Goal: Task Accomplishment & Management: Manage account settings

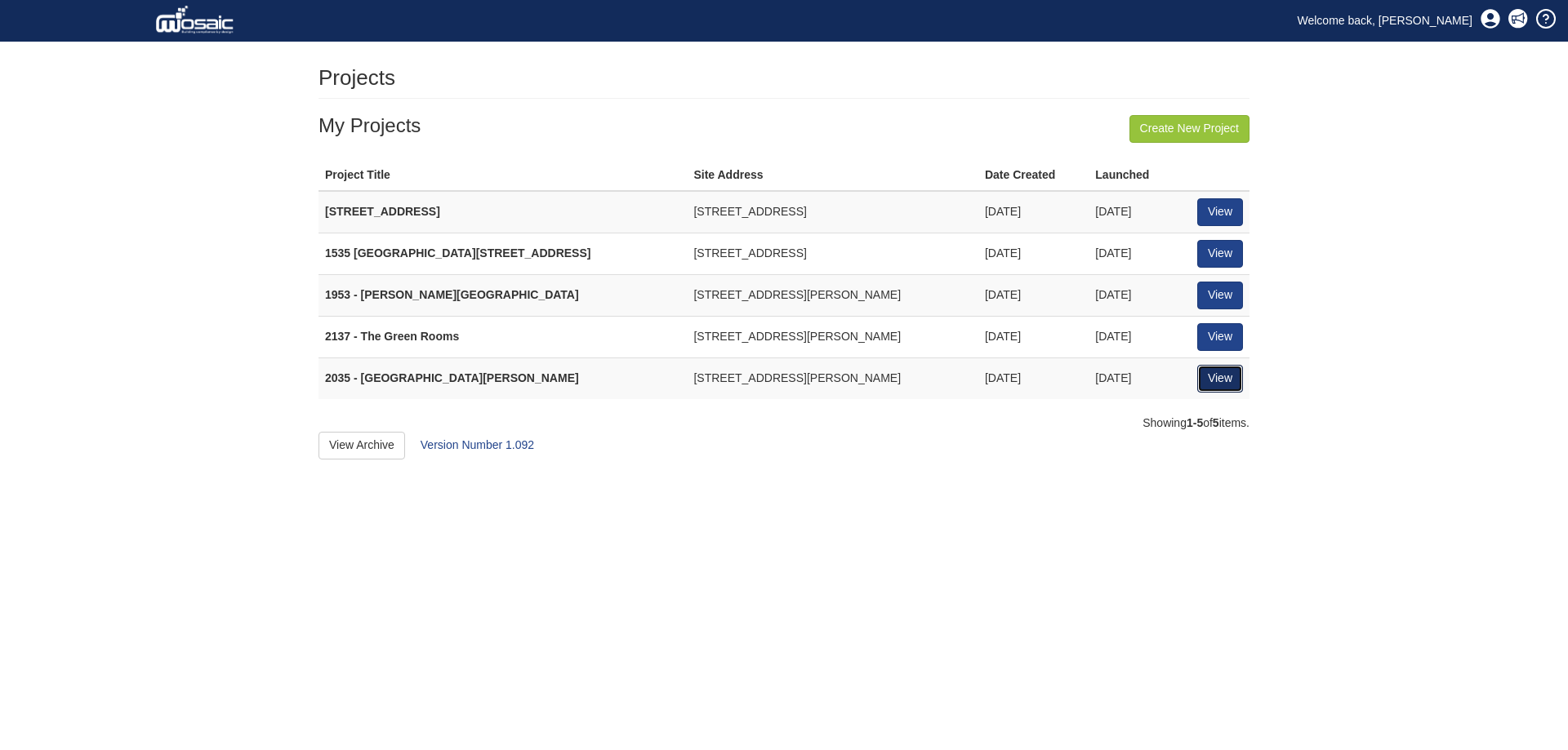
click at [1218, 385] on link "View" at bounding box center [1220, 379] width 46 height 28
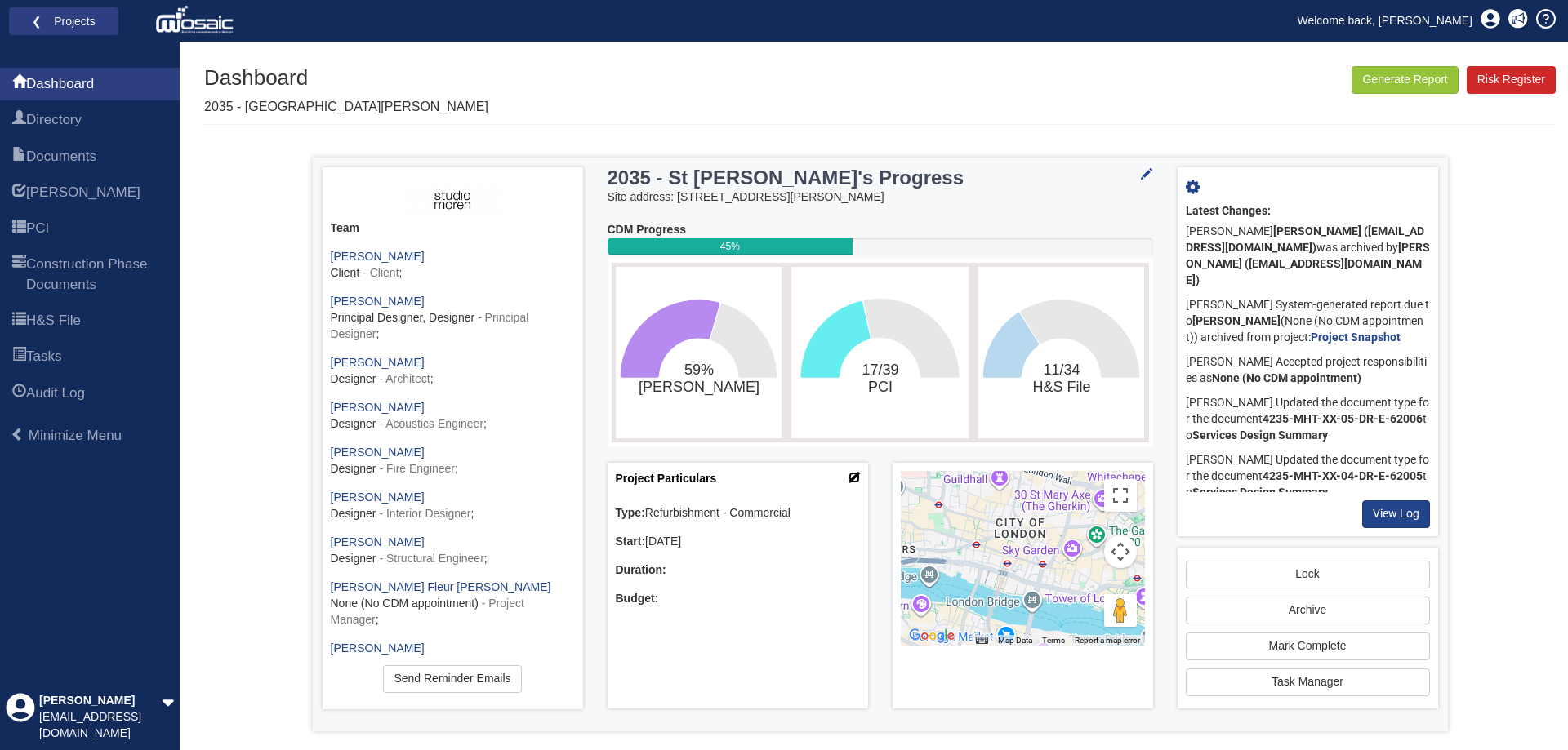
click at [853, 481] on icon at bounding box center [855, 477] width 11 height 11
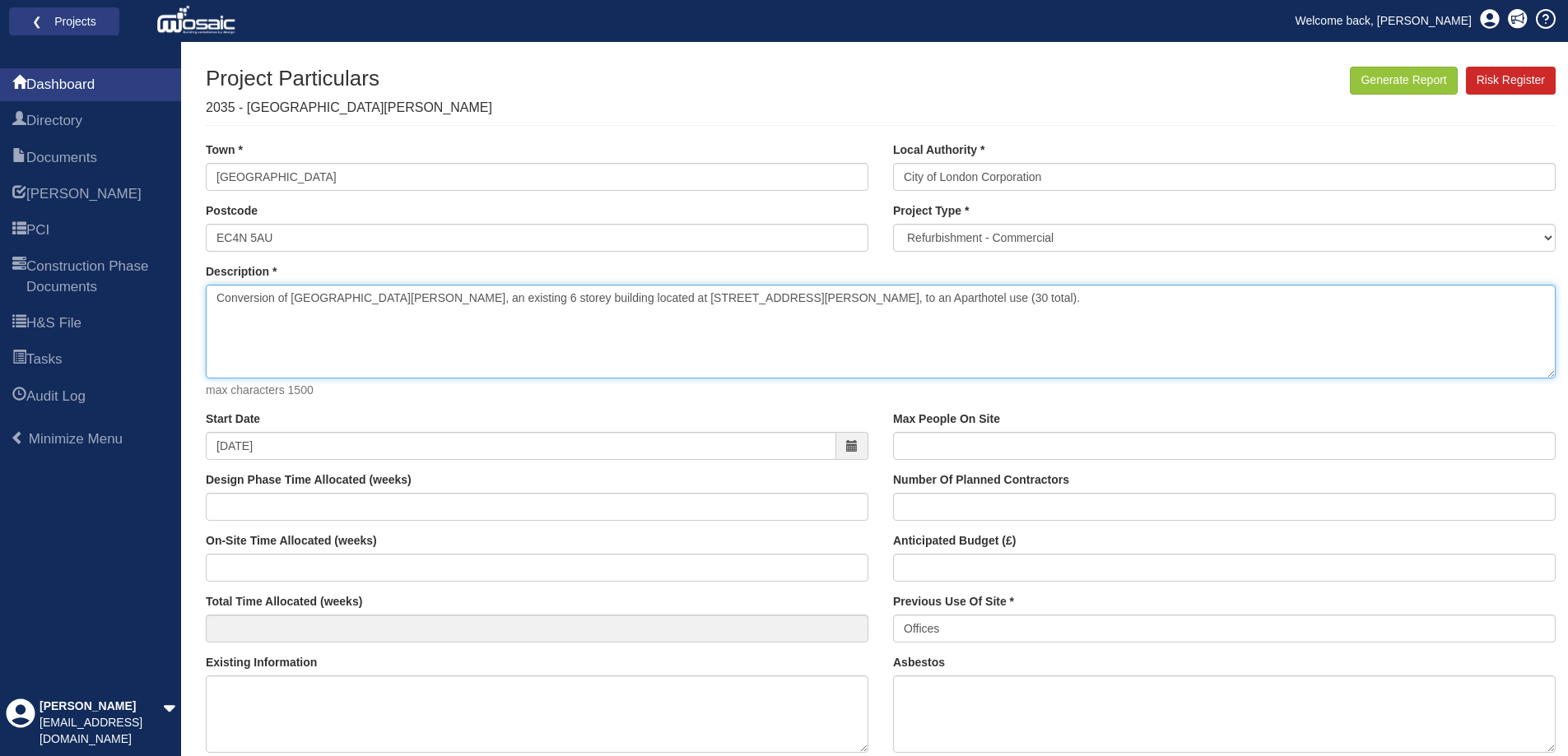
click at [629, 309] on textarea "Conversion of [GEOGRAPHIC_DATA][PERSON_NAME], an existing 6 storey building loc…" at bounding box center [880, 332] width 1350 height 94
